Goal: Information Seeking & Learning: Compare options

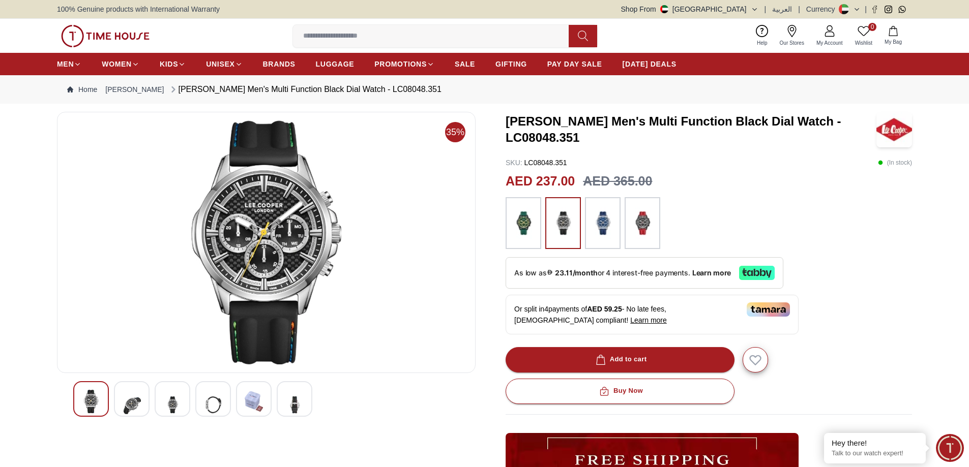
click at [294, 409] on img at bounding box center [294, 405] width 18 height 30
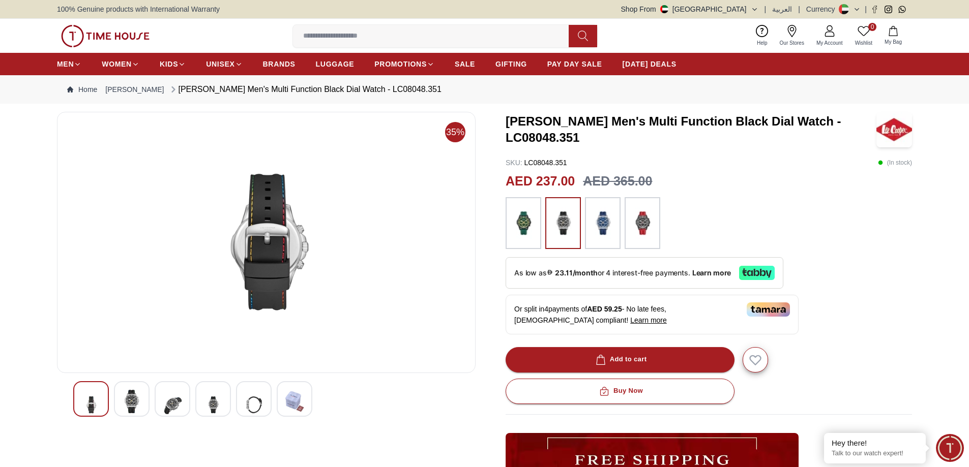
click at [243, 404] on div at bounding box center [254, 399] width 36 height 36
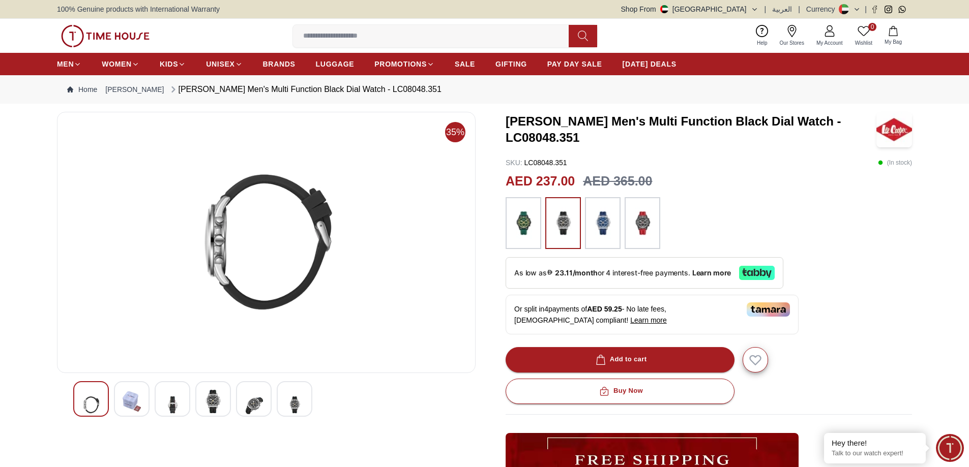
click at [226, 400] on div at bounding box center [213, 399] width 36 height 36
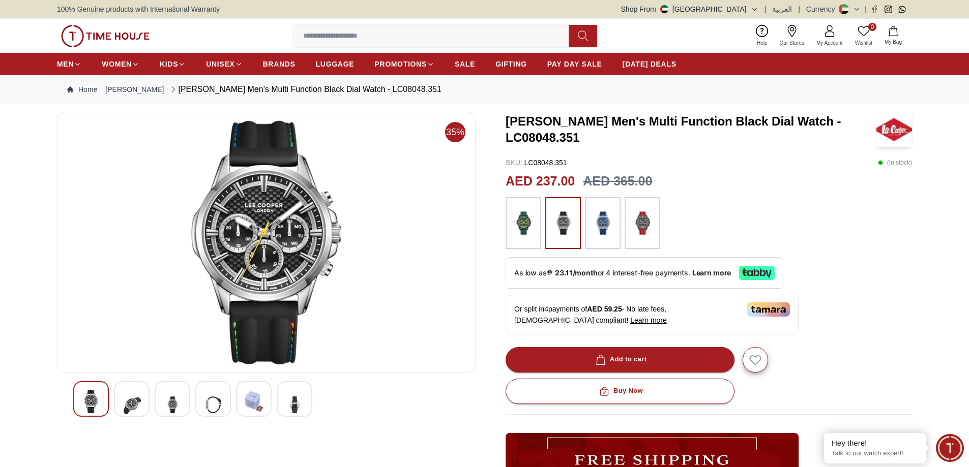
click at [200, 399] on div at bounding box center [213, 399] width 36 height 36
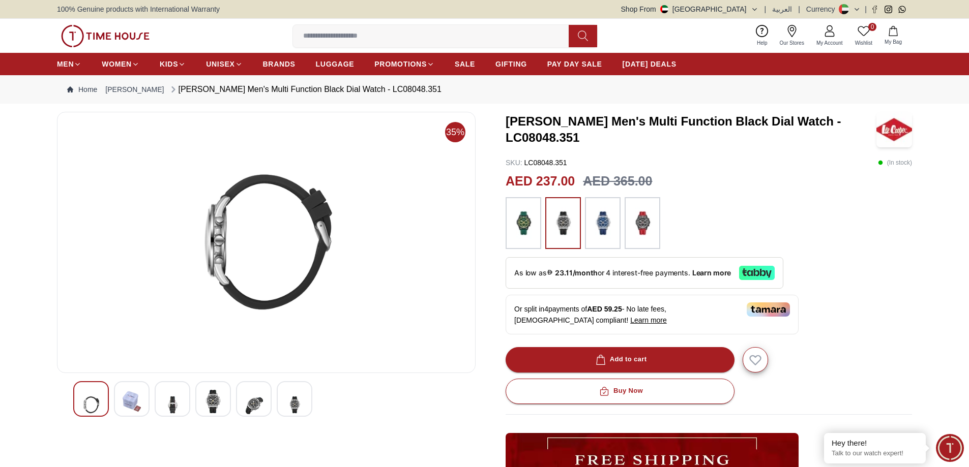
click at [179, 407] on img at bounding box center [172, 405] width 18 height 30
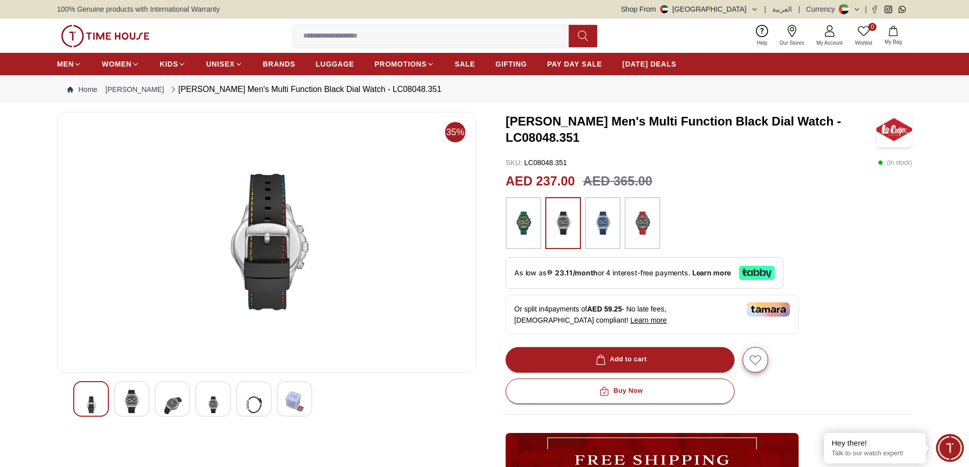
click at [161, 404] on div at bounding box center [173, 399] width 36 height 36
